Goal: Information Seeking & Learning: Stay updated

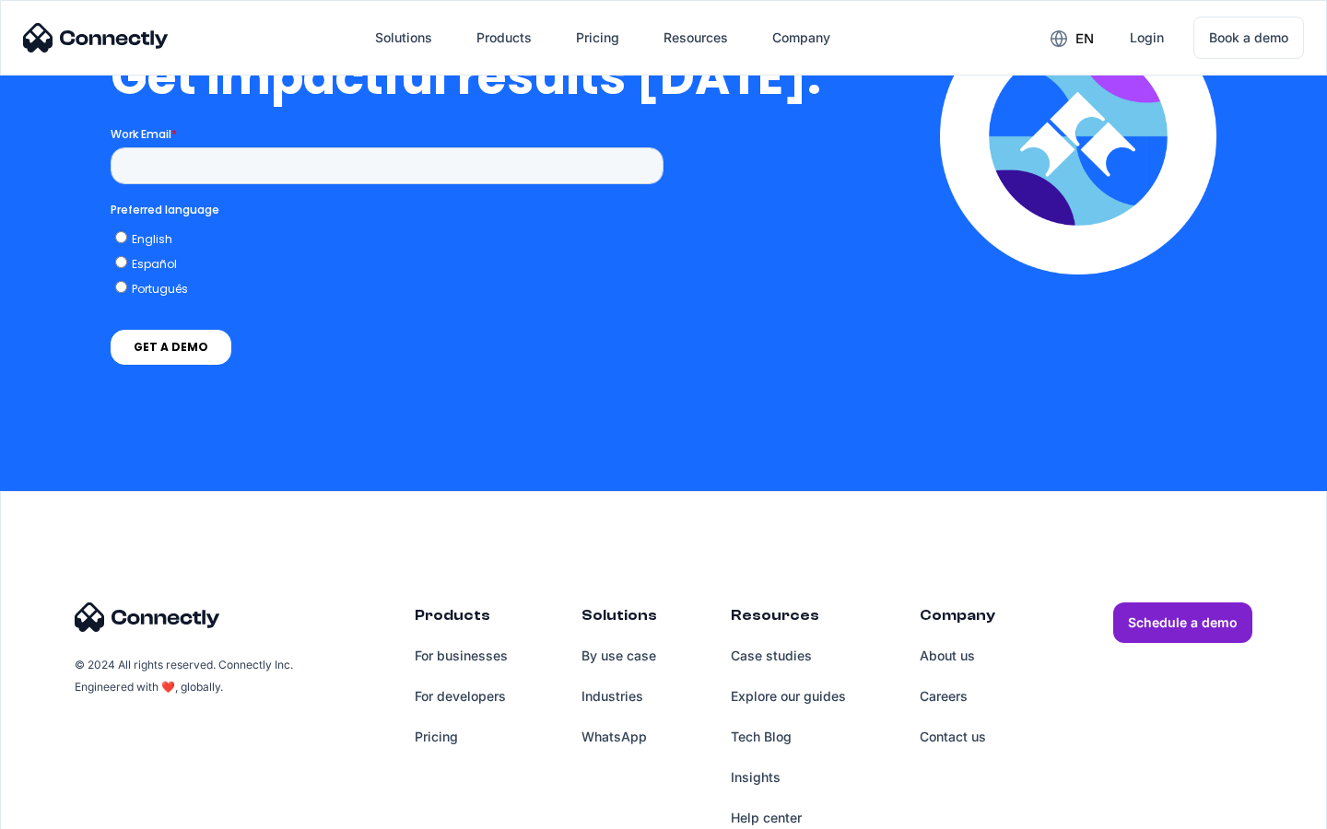
scroll to position [4049, 0]
